Goal: Browse casually

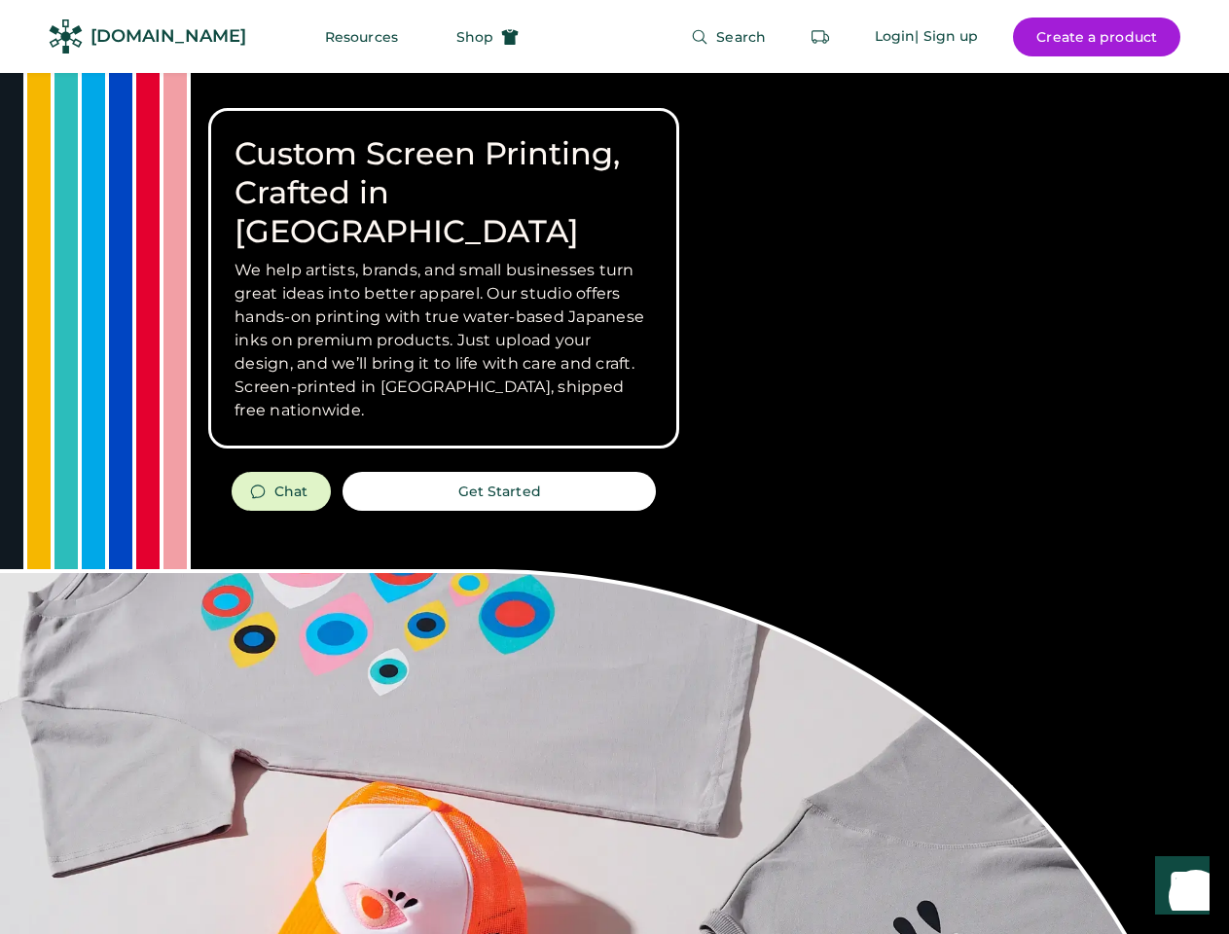
click at [614, 467] on div "Custom Screen Printing, Crafted in [GEOGRAPHIC_DATA] We help artists, brands, a…" at bounding box center [614, 691] width 1229 height 1236
click at [614, 503] on div "Custom Screen Printing, Crafted in [GEOGRAPHIC_DATA] We help artists, brands, a…" at bounding box center [614, 691] width 1229 height 1236
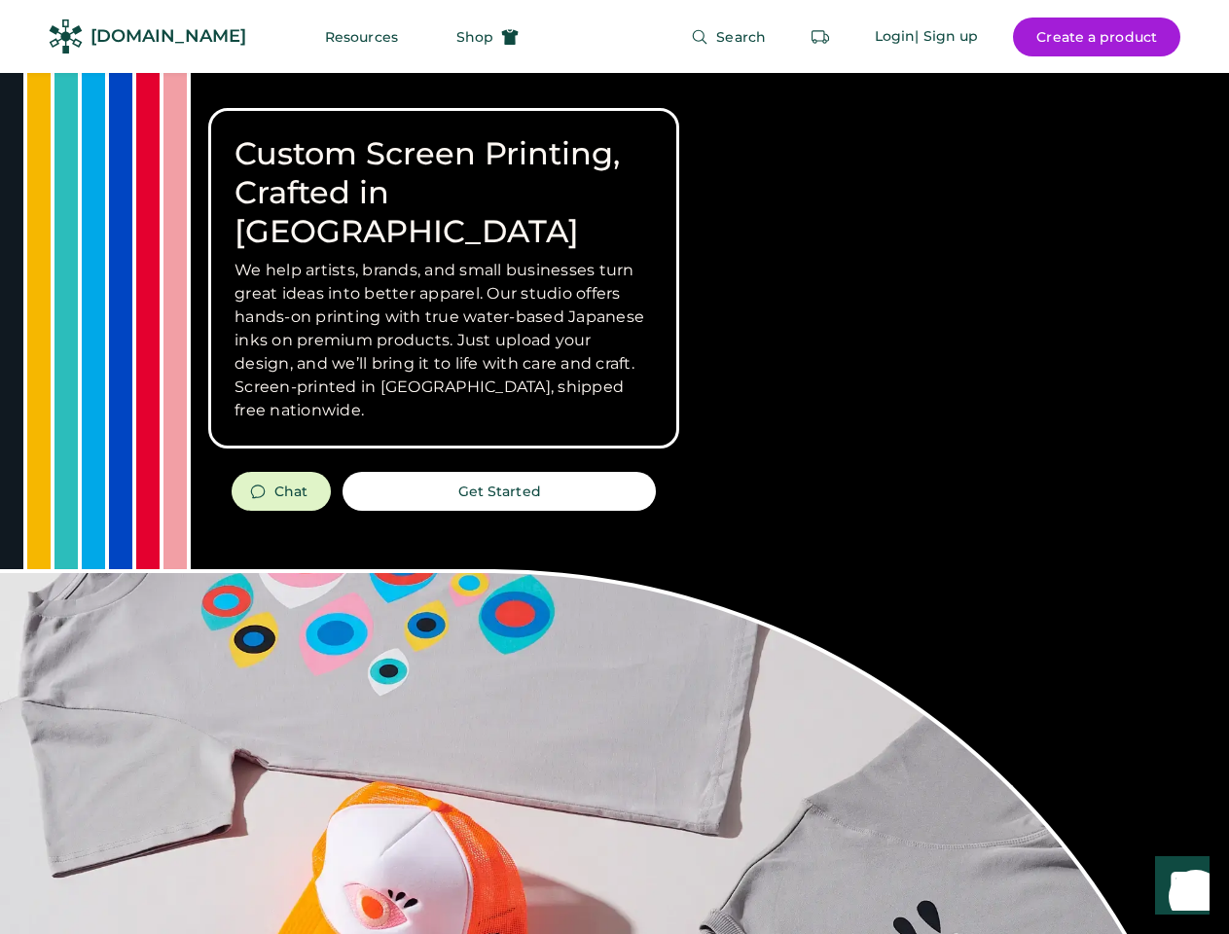
click at [614, 503] on div "Custom Screen Printing, Crafted in [GEOGRAPHIC_DATA] We help artists, brands, a…" at bounding box center [614, 691] width 1229 height 1236
click at [444, 278] on h3 "We help artists, brands, and small businesses turn great ideas into better appa…" at bounding box center [443, 340] width 418 height 163
click at [444, 259] on h3 "We help artists, brands, and small businesses turn great ideas into better appa…" at bounding box center [443, 340] width 418 height 163
click at [444, 173] on h1 "Custom Screen Printing, Crafted in [GEOGRAPHIC_DATA]" at bounding box center [443, 192] width 418 height 117
